Goal: Transaction & Acquisition: Purchase product/service

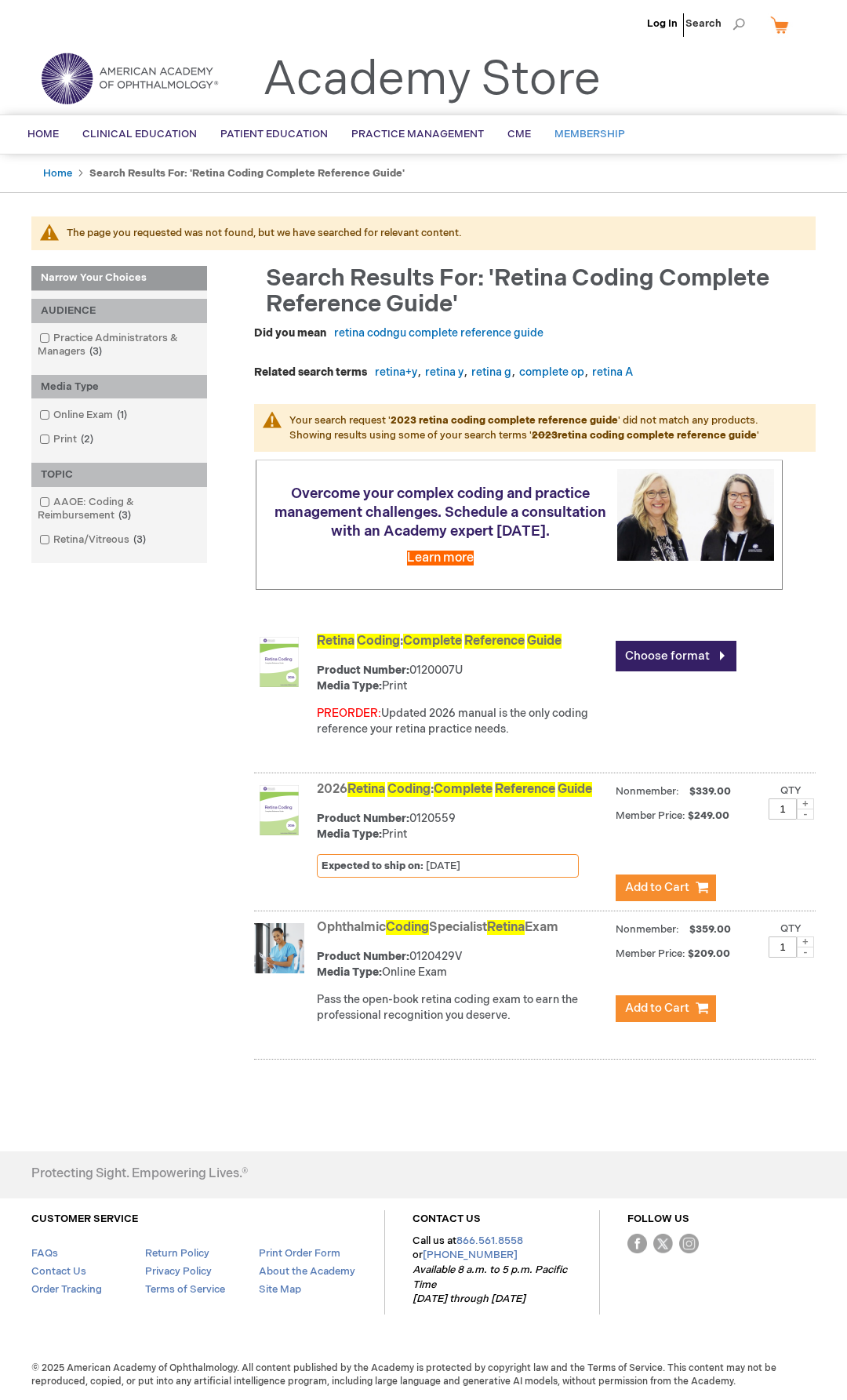
click at [588, 129] on span "Membership" at bounding box center [589, 134] width 70 height 12
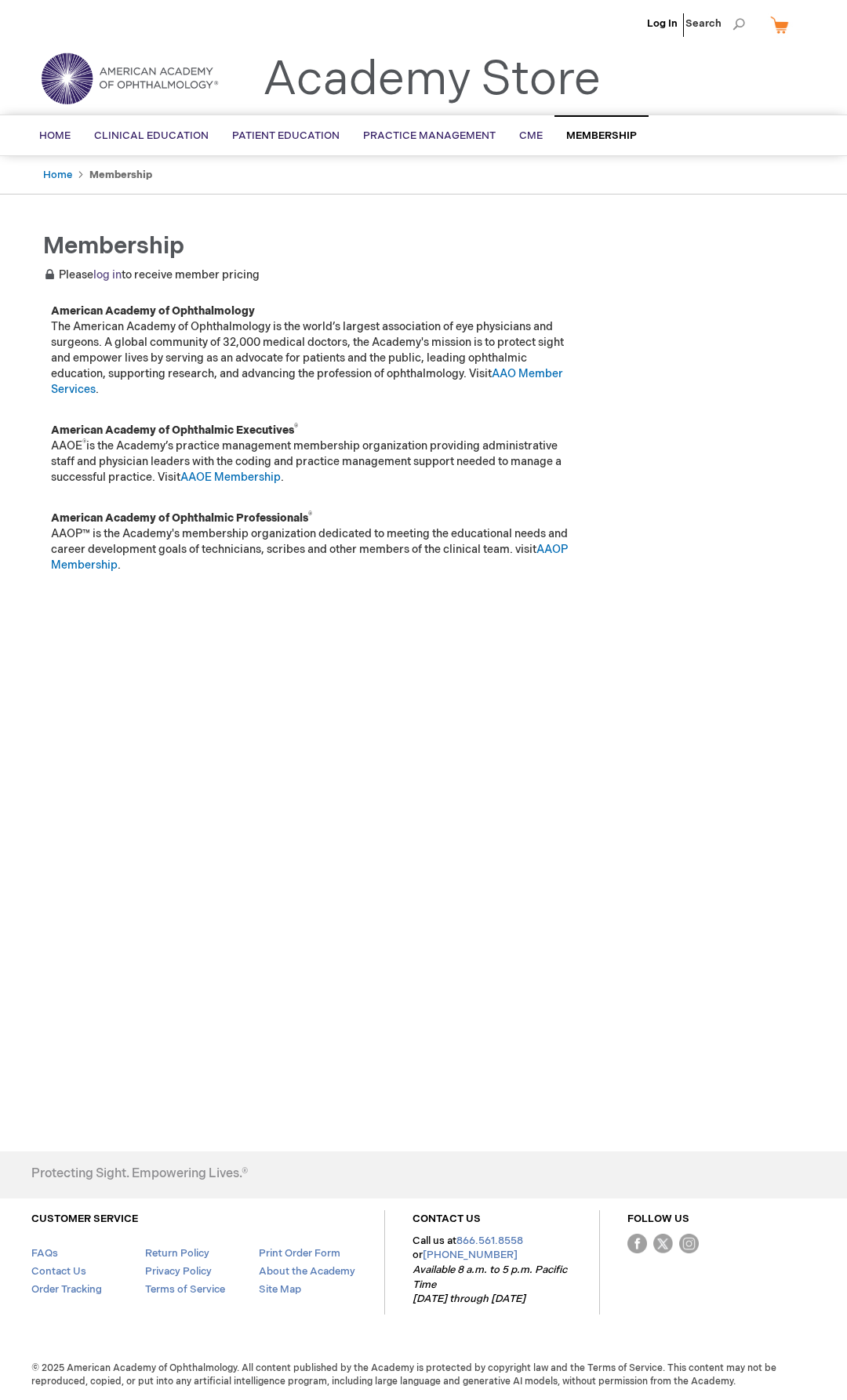
click at [102, 275] on link "log in" at bounding box center [107, 275] width 28 height 13
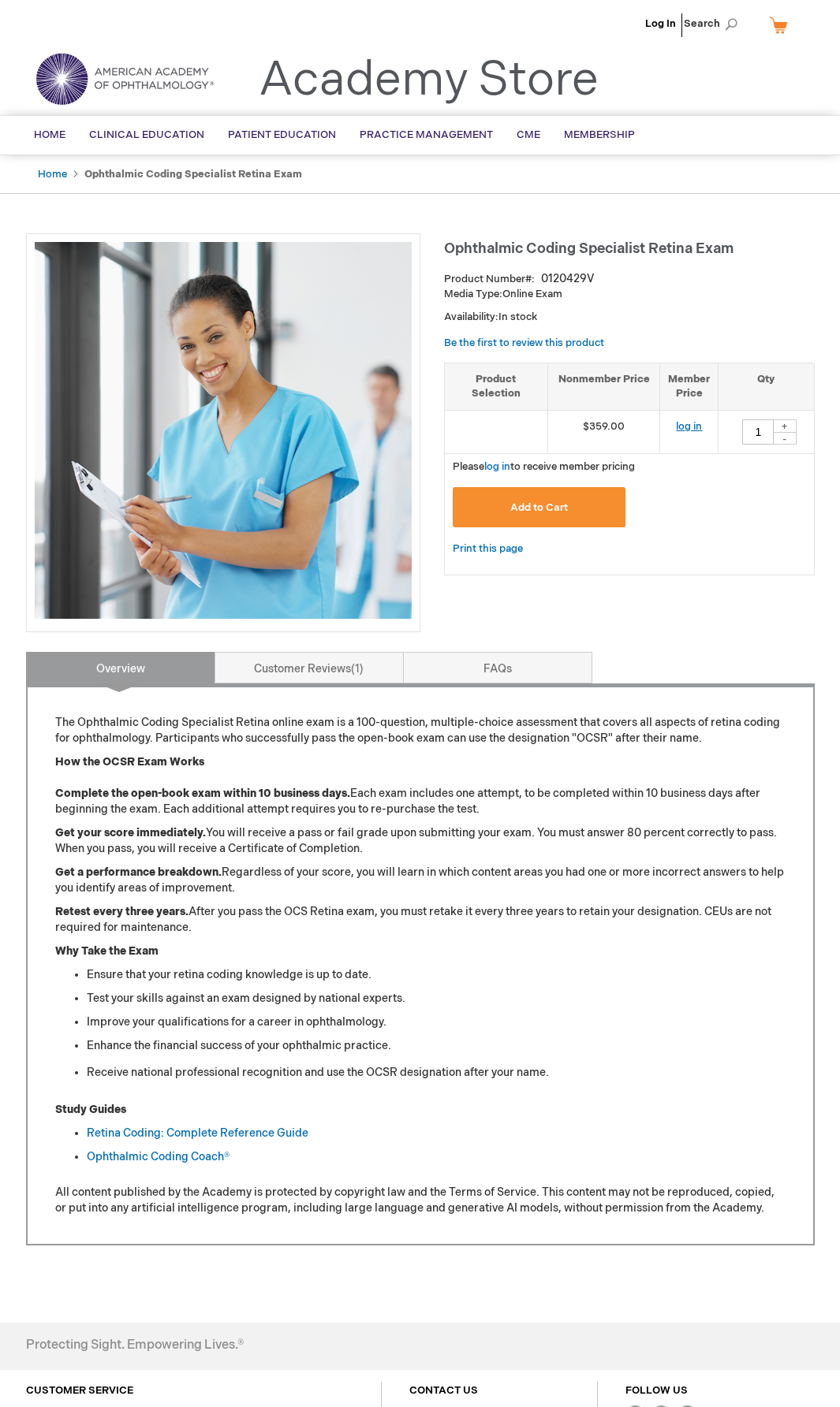
click at [696, 424] on link "log in" at bounding box center [688, 426] width 26 height 12
